Goal: Task Accomplishment & Management: Complete application form

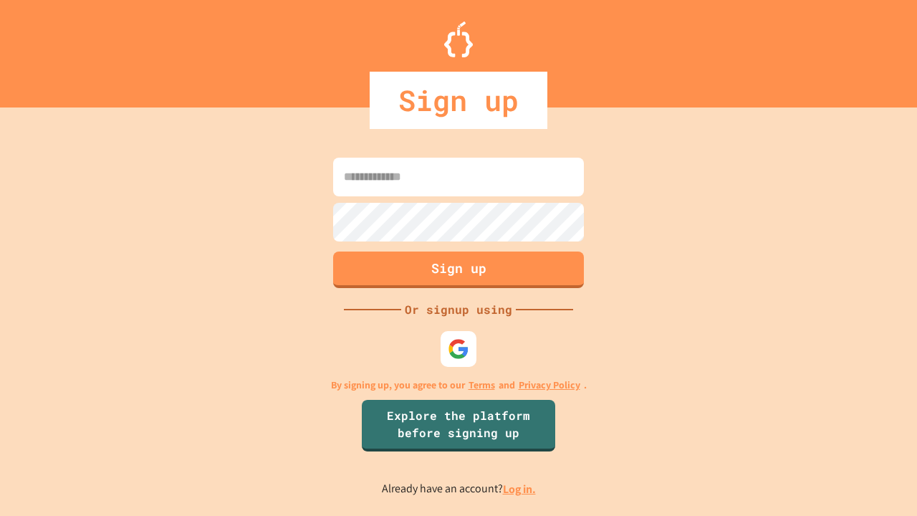
click at [520, 489] on link "Log in." at bounding box center [519, 489] width 33 height 15
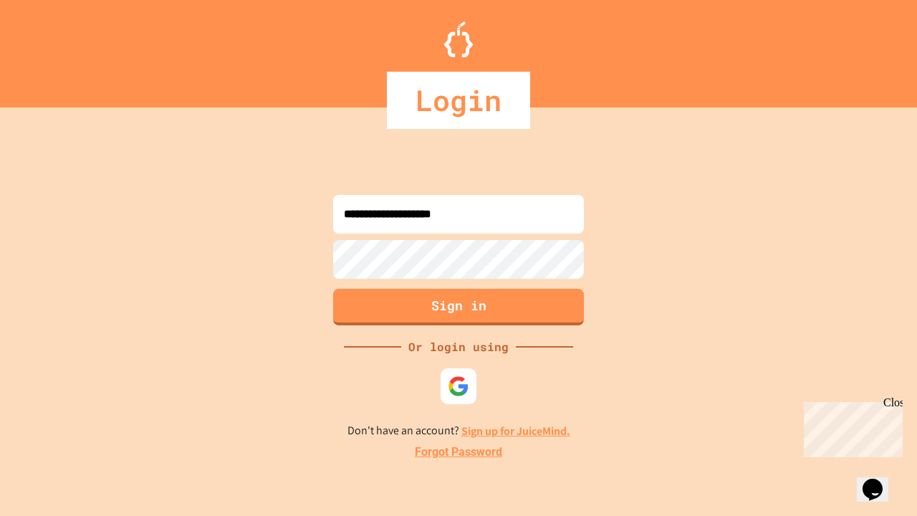
type input "**********"
